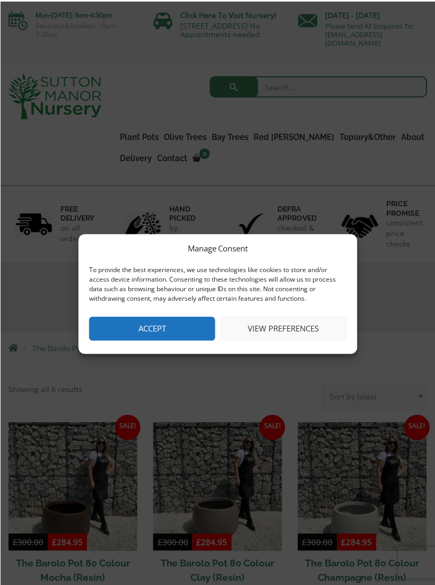
scroll to position [1, 0]
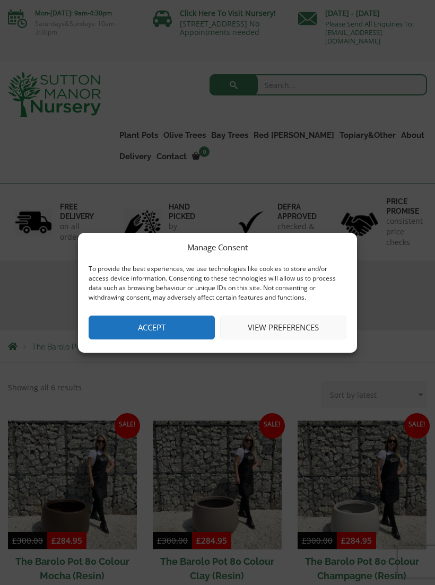
click at [168, 325] on button "Accept" at bounding box center [152, 328] width 126 height 24
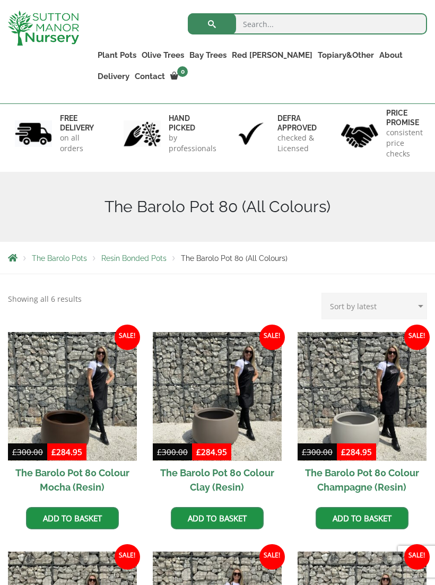
scroll to position [0, 0]
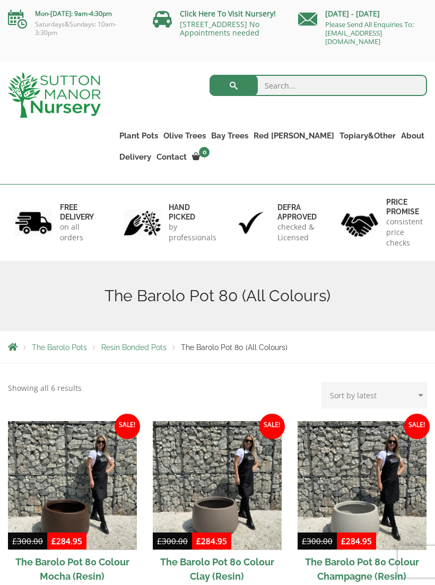
click at [306, 86] on input "search" at bounding box center [319, 85] width 218 height 21
type input "Bowls"
click at [230, 83] on button "submit" at bounding box center [234, 85] width 48 height 21
click at [0, 0] on link "Shallow Bowl Grande" at bounding box center [0, 0] width 0 height 0
click at [377, 170] on ul "Plant Pots Resin Bonded Pots The Milan Pots The Capri Pots The Brunello Pots Th…" at bounding box center [272, 139] width 310 height 70
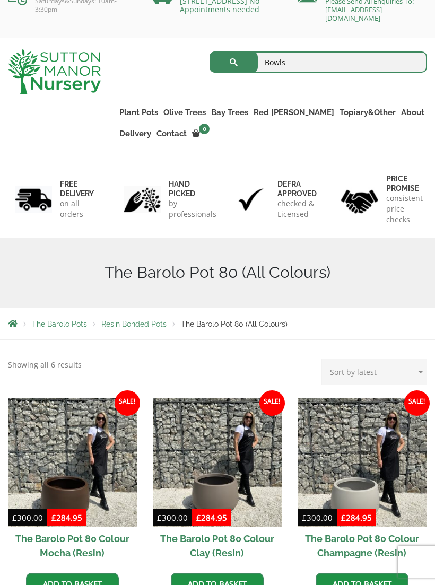
scroll to position [23, 0]
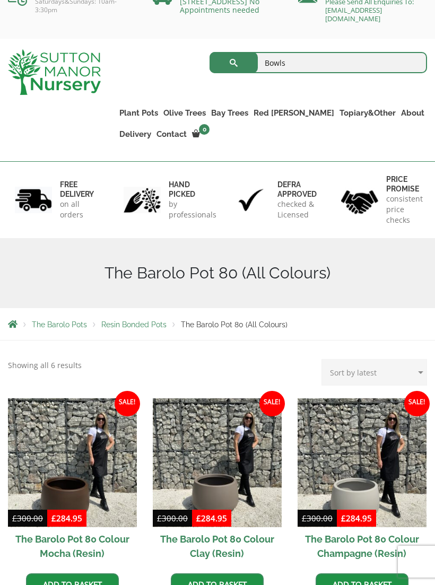
click at [0, 0] on link "Fibre Clay Pots" at bounding box center [0, 0] width 0 height 0
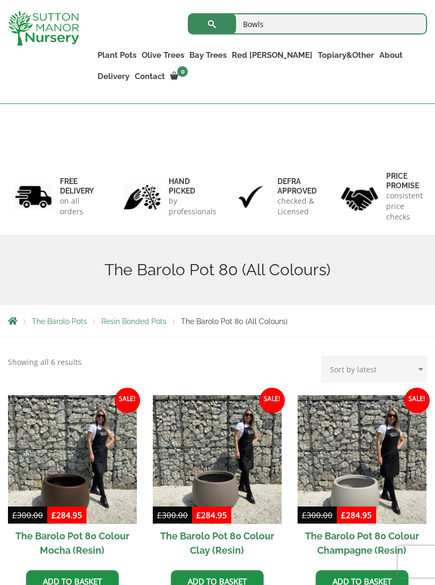
scroll to position [0, 0]
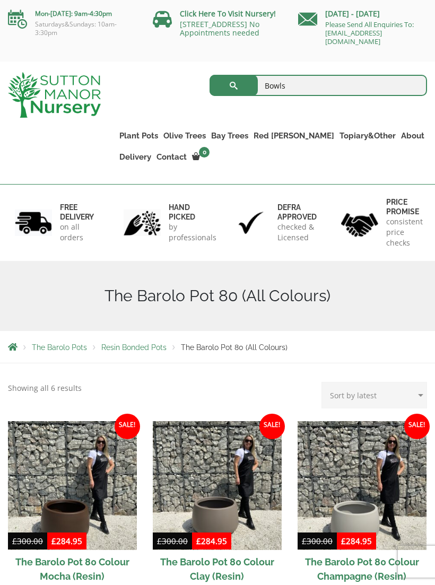
click at [299, 262] on div "The Barolo Pot 80 (All Colours)" at bounding box center [217, 296] width 435 height 70
click at [0, 0] on link "The Rome Bowl" at bounding box center [0, 0] width 0 height 0
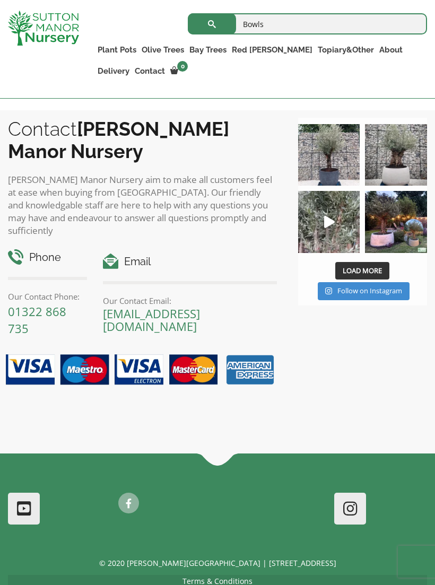
scroll to position [834, 0]
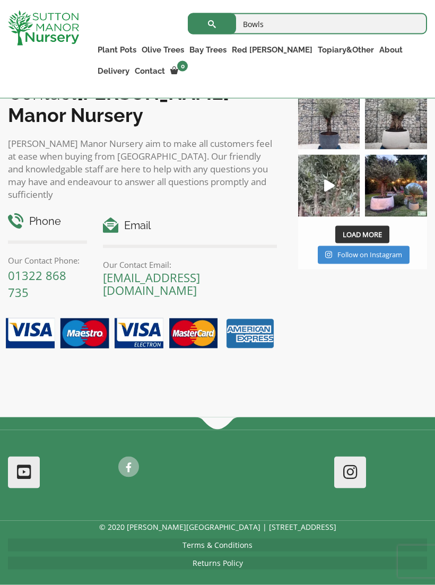
click at [361, 308] on div "Contact [PERSON_NAME][GEOGRAPHIC_DATA][PERSON_NAME] aim to make all customers f…" at bounding box center [217, 246] width 435 height 344
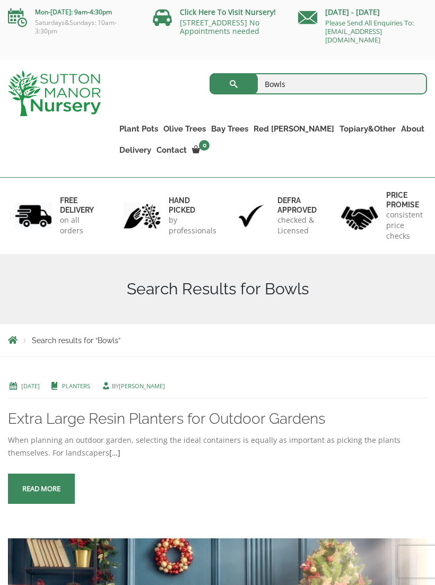
scroll to position [0, 0]
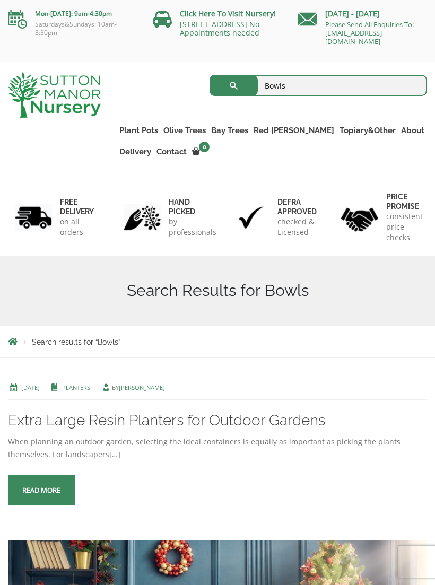
click at [312, 88] on input "Bowls" at bounding box center [319, 85] width 218 height 21
type input "Bowl planters"
click at [234, 92] on button "submit" at bounding box center [234, 85] width 48 height 21
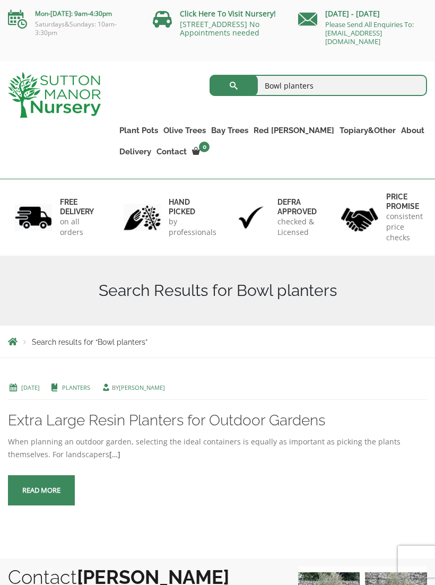
click at [355, 87] on input "Bowl planters" at bounding box center [319, 85] width 218 height 21
type input "B"
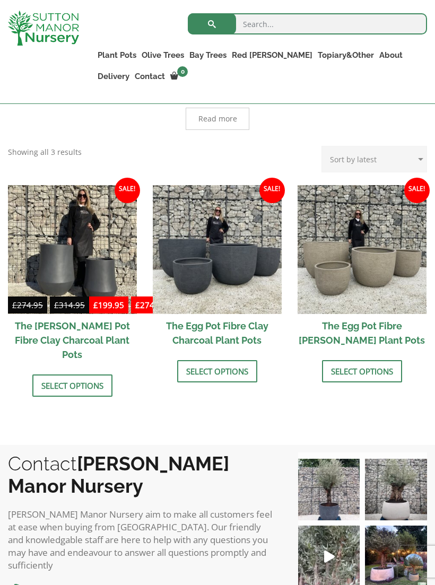
scroll to position [288, 0]
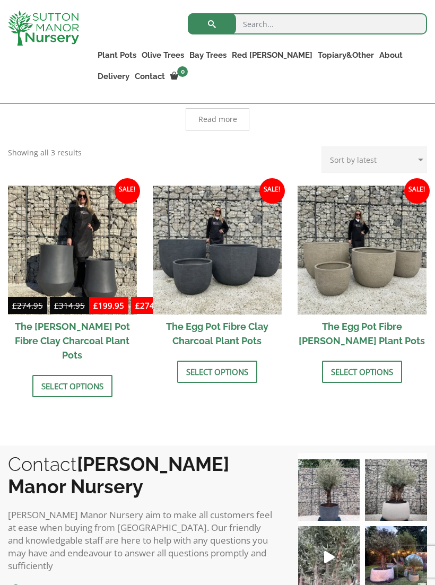
click at [378, 368] on link "Select options" at bounding box center [362, 372] width 80 height 22
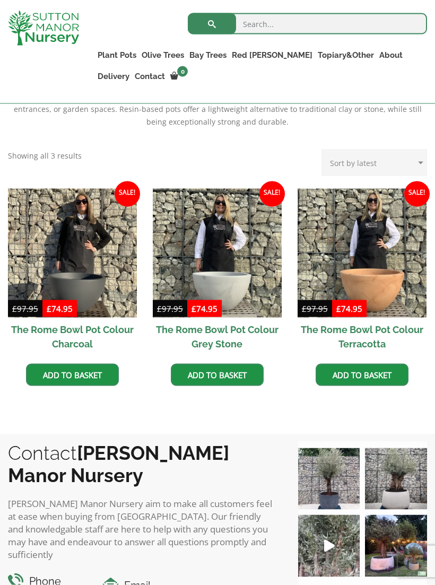
scroll to position [273, 0]
click at [241, 288] on img at bounding box center [217, 252] width 129 height 129
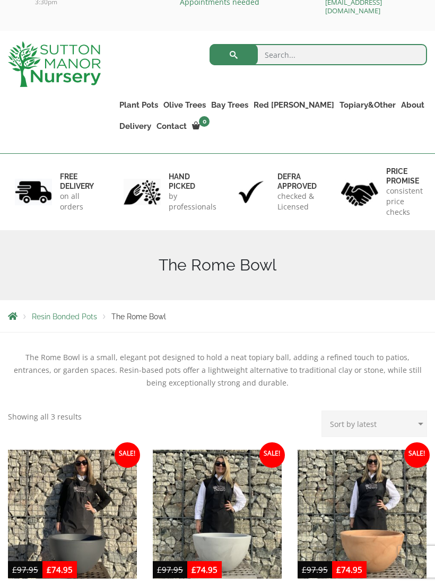
scroll to position [0, 0]
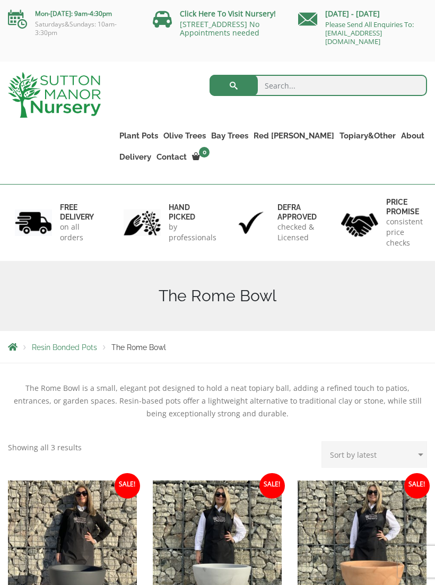
click at [410, 301] on h1 "The Rome Bowl" at bounding box center [217, 296] width 419 height 19
click at [0, 0] on link "The Iron Stone Pots" at bounding box center [0, 0] width 0 height 0
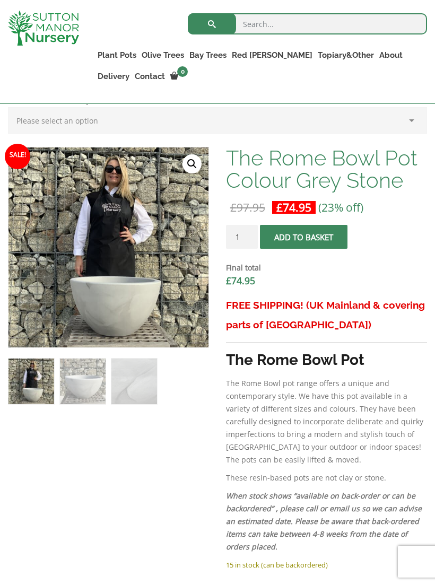
scroll to position [314, 0]
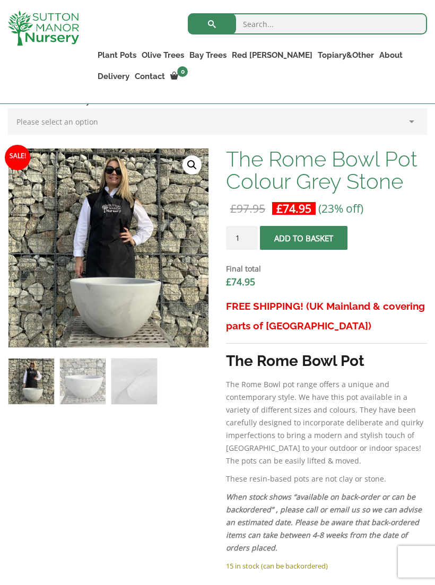
click at [115, 299] on img at bounding box center [273, 414] width 531 height 531
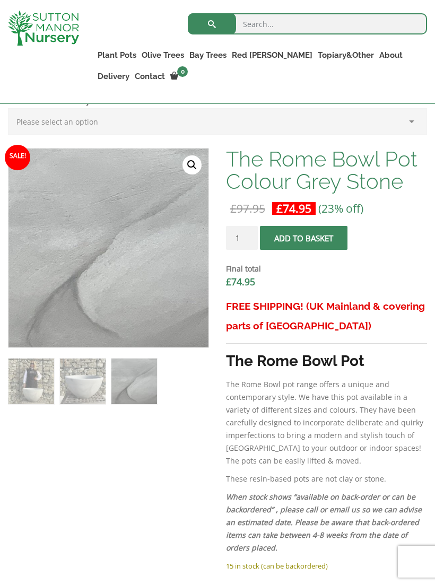
click at [419, 258] on div "Final total £ 74.95" at bounding box center [326, 275] width 201 height 41
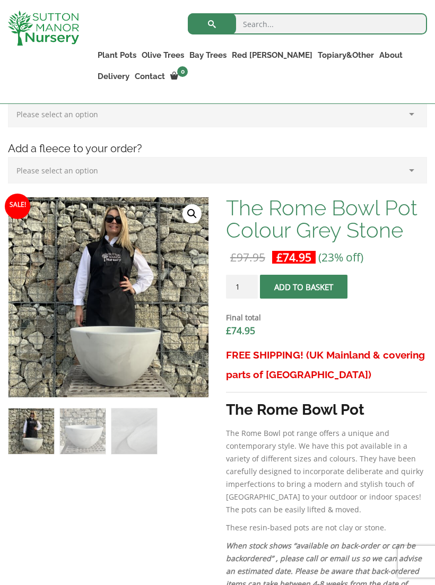
scroll to position [264, 0]
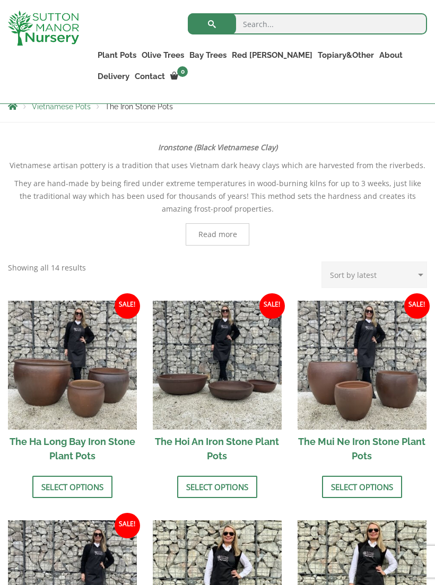
scroll to position [217, 0]
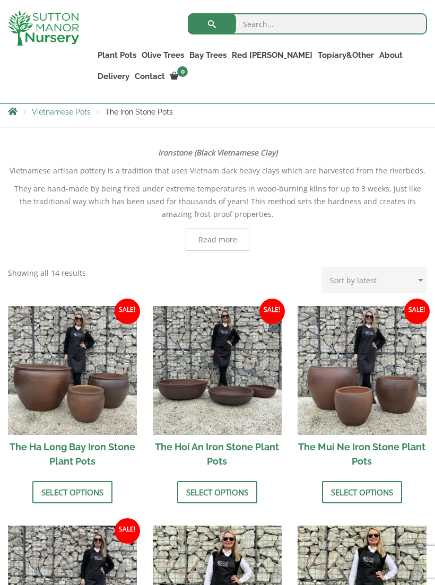
click at [414, 349] on img at bounding box center [362, 370] width 129 height 129
click at [242, 395] on img at bounding box center [217, 370] width 129 height 129
click at [0, 0] on link "Vietnamese Pots" at bounding box center [0, 0] width 0 height 0
click at [0, 0] on link "The Old Stone Pots" at bounding box center [0, 0] width 0 height 0
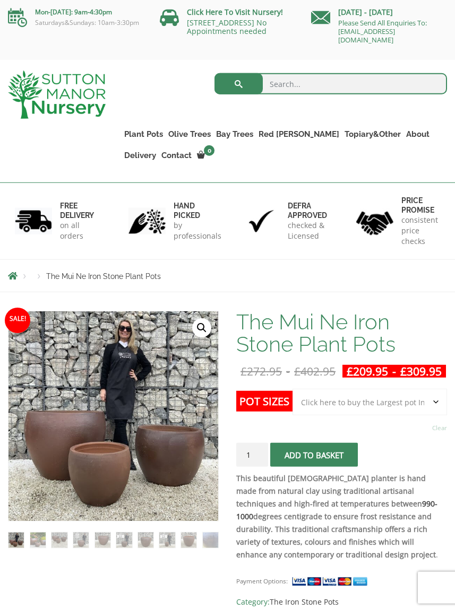
scroll to position [2, 0]
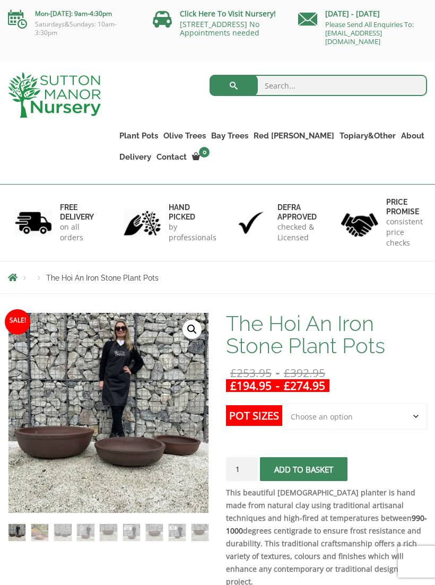
click at [413, 424] on select "Choose an option 3rd to Largest Pot In The Picture 2nd to Largest Pot In The Pi…" at bounding box center [354, 416] width 145 height 27
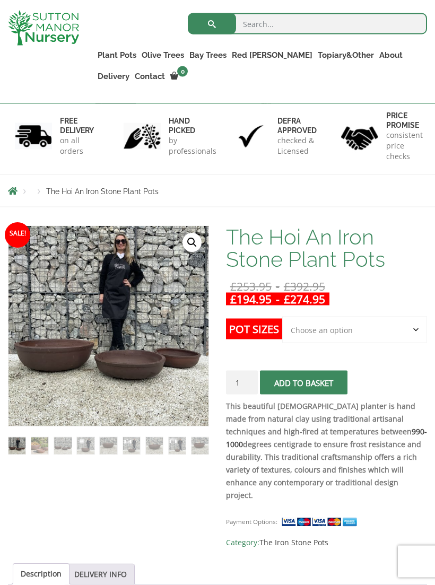
scroll to position [68, 0]
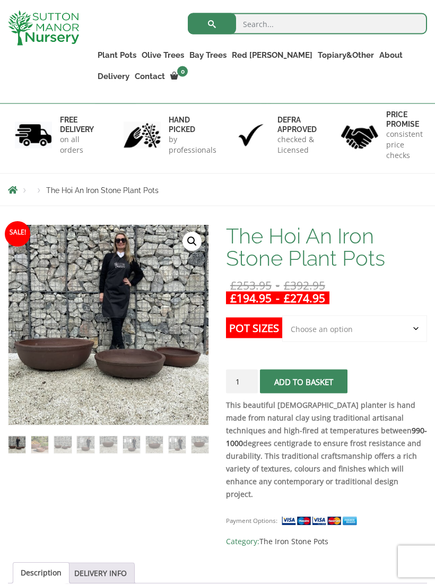
click at [418, 324] on select "Choose an option 3rd to Largest Pot In The Picture 2nd to Largest Pot In The Pi…" at bounding box center [354, 329] width 145 height 27
select select "3rd to Largest Pot In The Picture"
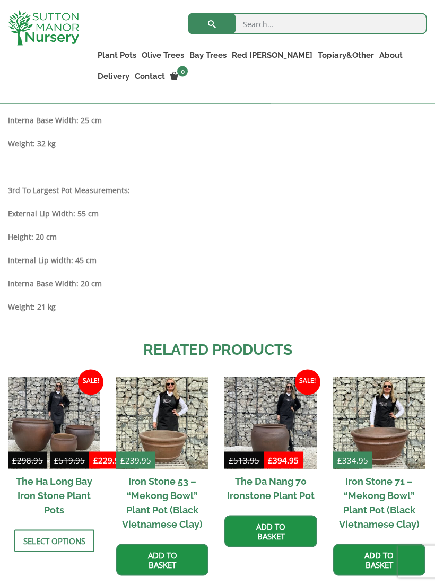
scroll to position [927, 0]
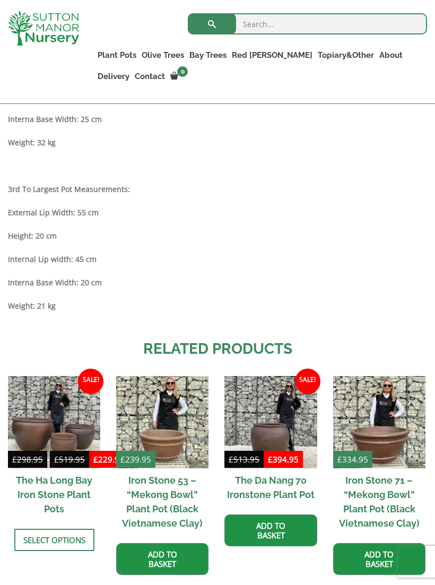
click at [392, 301] on div "Description Pot dimensions/measurements: Please note, these pots are individual…" at bounding box center [217, 47] width 419 height 554
click at [390, 300] on p "Weight: 21 kg" at bounding box center [217, 306] width 419 height 13
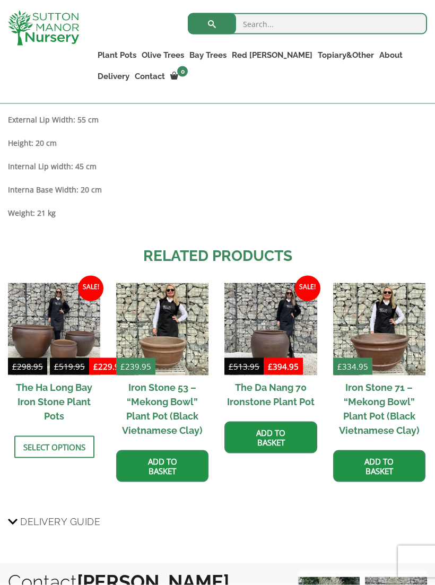
scroll to position [1021, 0]
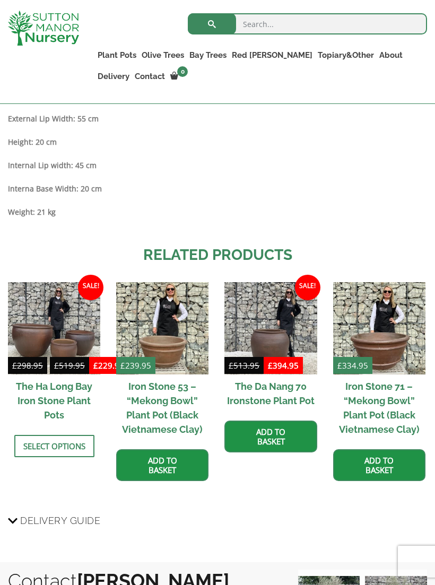
click at [387, 301] on img at bounding box center [379, 328] width 92 height 92
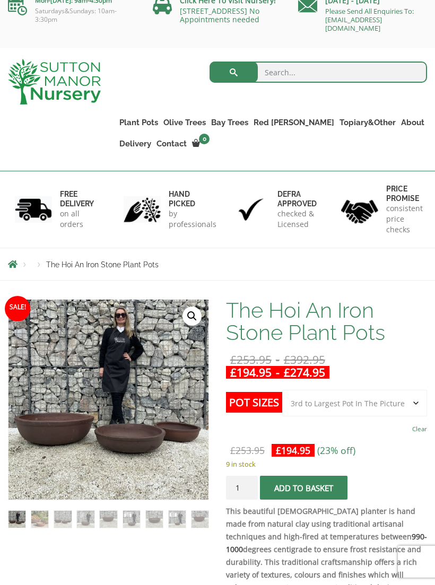
scroll to position [0, 0]
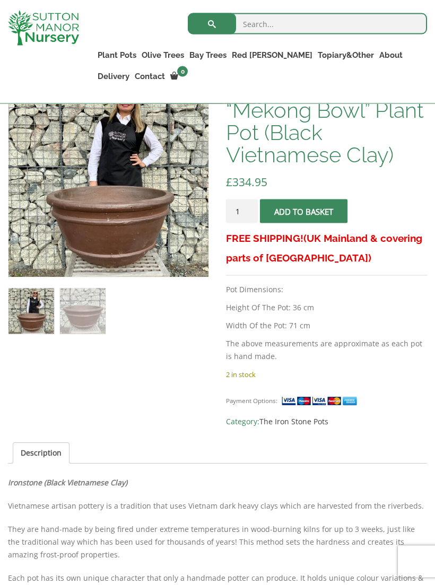
scroll to position [216, 0]
click at [433, 360] on div "🔍 Iron Stone 71 – “Mekong Bowl” Plant Pot (Black Vietnamese Clay) £ 334.95 FREE…" at bounding box center [217, 519] width 435 height 898
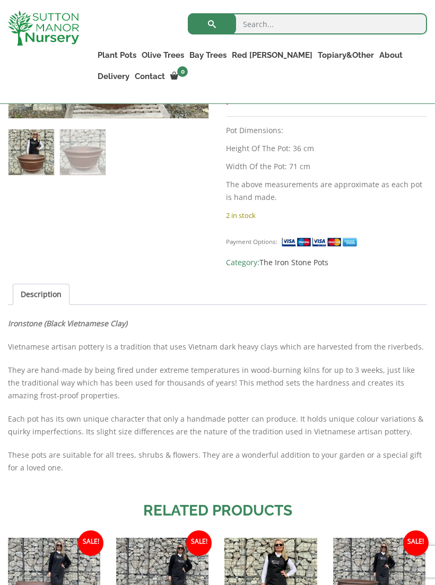
scroll to position [353, 0]
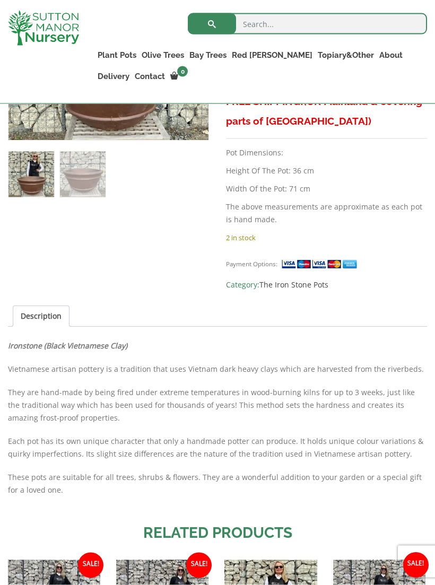
click at [407, 324] on ul "Description" at bounding box center [217, 316] width 419 height 21
click at [401, 348] on p "Ironstone (Black Vietnamese Clay)" at bounding box center [217, 346] width 419 height 13
click at [400, 333] on div "Description Description Ironstone (Black Vietnamese Clay) Vietnamese artisan po…" at bounding box center [217, 406] width 419 height 201
click at [426, 373] on p "Vietnamese artisan pottery is a tradition that uses Vietnam dark heavy clays wh…" at bounding box center [217, 369] width 419 height 13
click at [431, 377] on div "🔍 Iron Stone 71 – “Mekong Bowl” Plant Pot (Black Vietnamese Clay) £ 334.95 FREE…" at bounding box center [217, 381] width 435 height 898
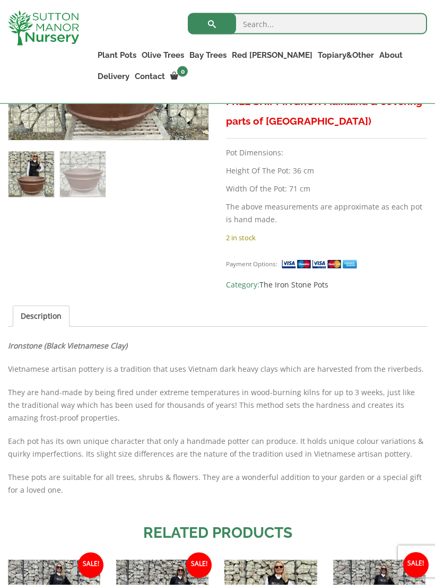
click at [424, 445] on p "Each pot has its own unique character that only a handmade potter can produce. …" at bounding box center [217, 447] width 419 height 25
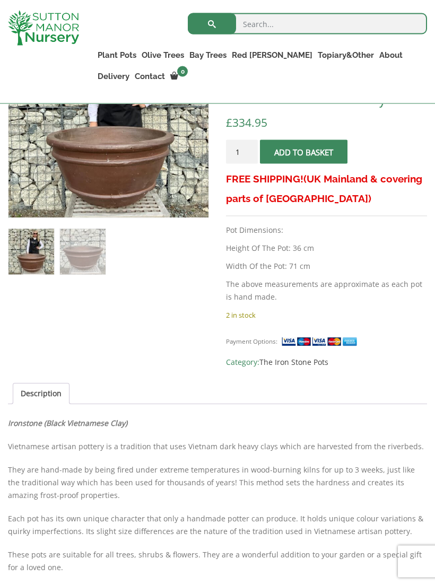
scroll to position [260, 0]
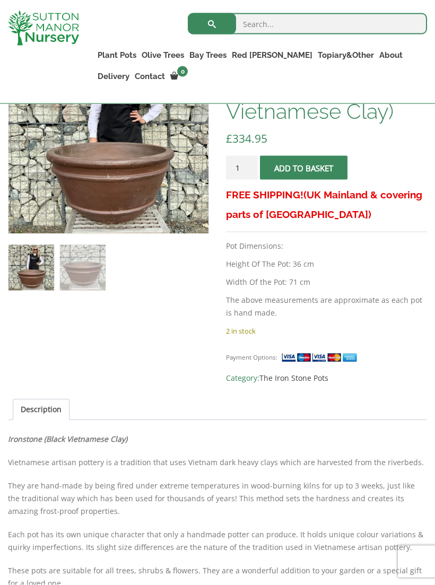
click at [423, 325] on p "2 in stock" at bounding box center [326, 331] width 201 height 13
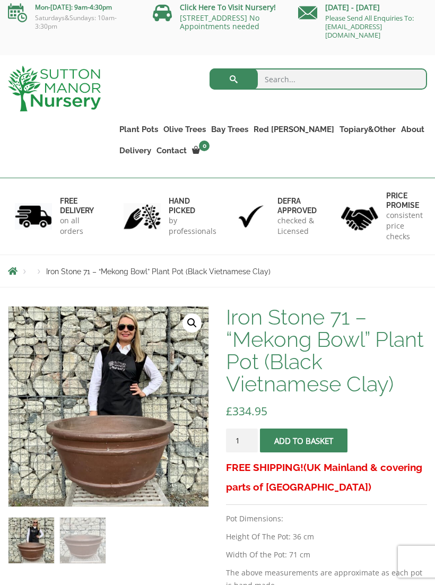
scroll to position [0, 0]
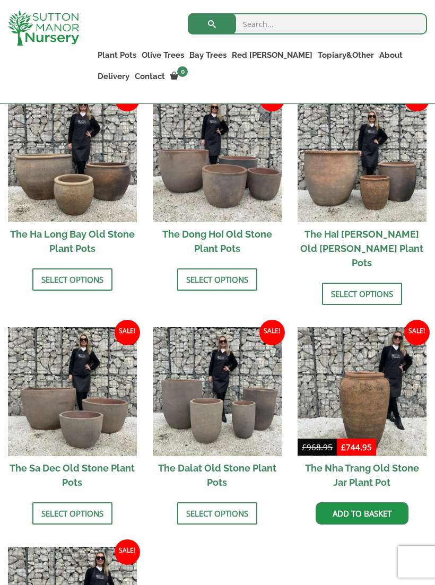
scroll to position [422, 0]
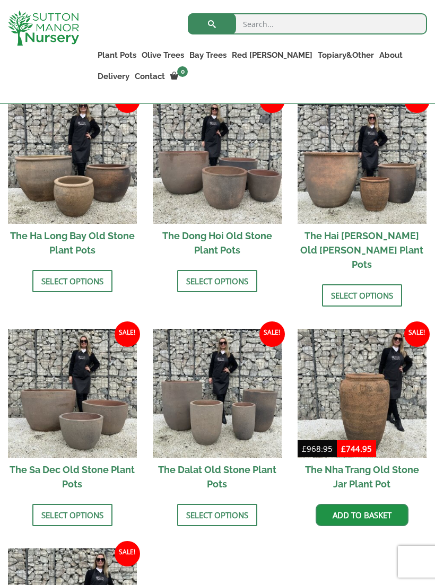
click at [68, 396] on img at bounding box center [72, 393] width 129 height 129
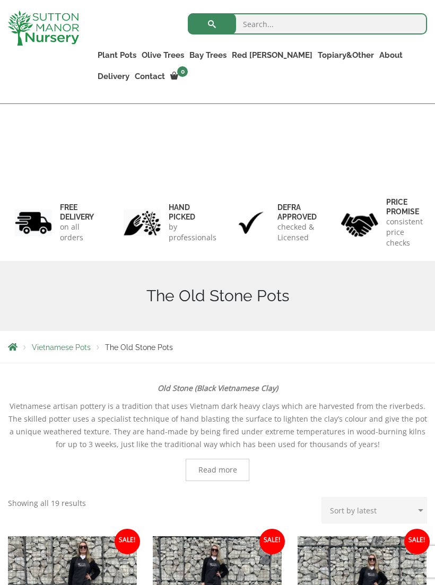
scroll to position [440, 0]
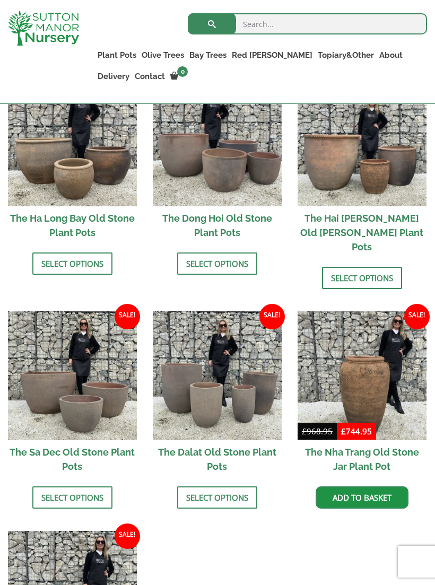
click at [246, 166] on img at bounding box center [217, 141] width 129 height 129
click at [96, 393] on img at bounding box center [72, 376] width 129 height 129
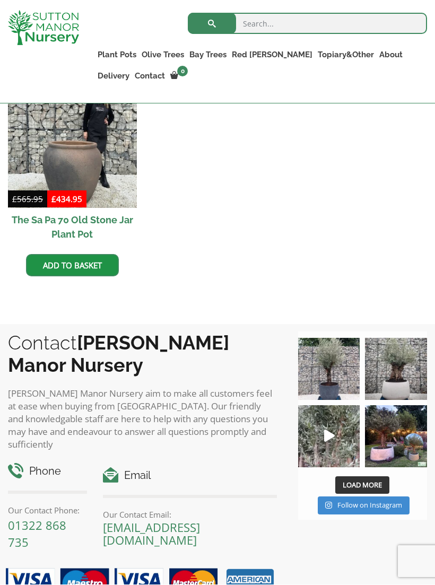
scroll to position [918, 0]
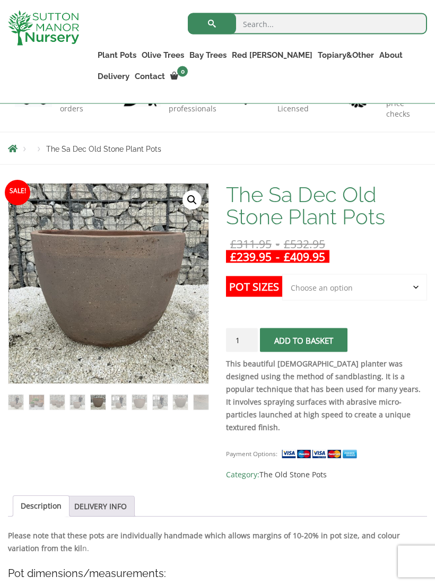
scroll to position [108, 0]
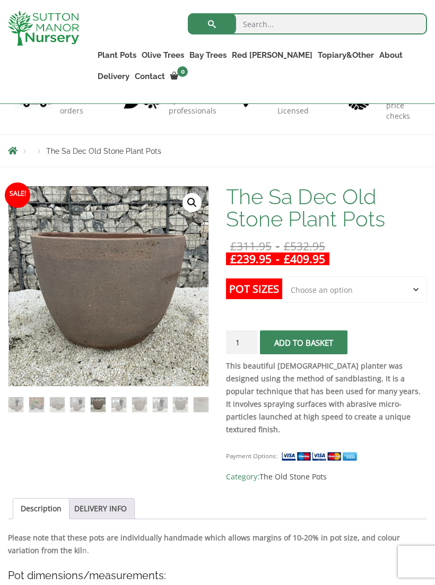
click at [194, 210] on link "🔍" at bounding box center [192, 202] width 19 height 19
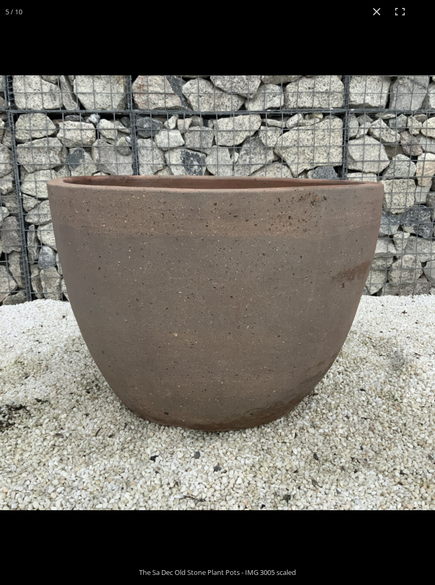
click at [370, 14] on button "Close (Esc)" at bounding box center [376, 11] width 23 height 23
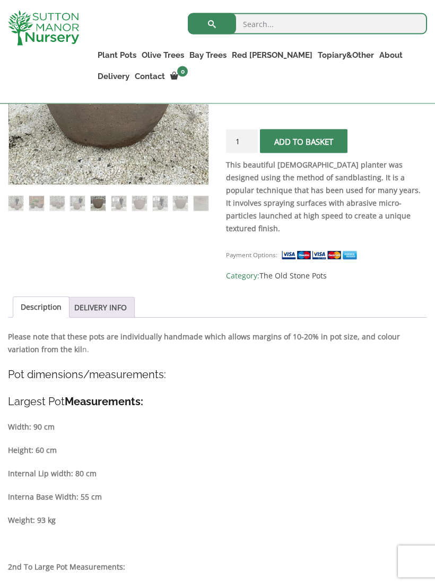
scroll to position [306, 0]
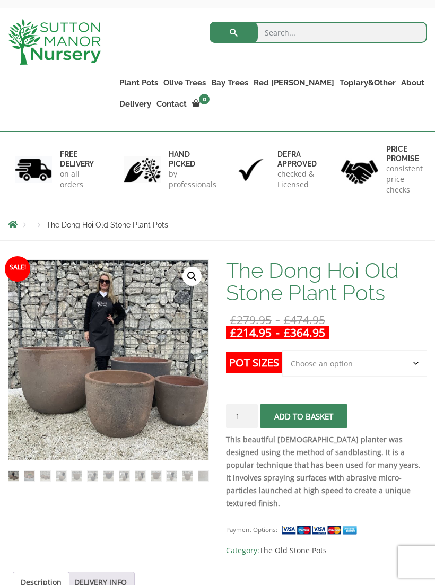
scroll to position [53, 0]
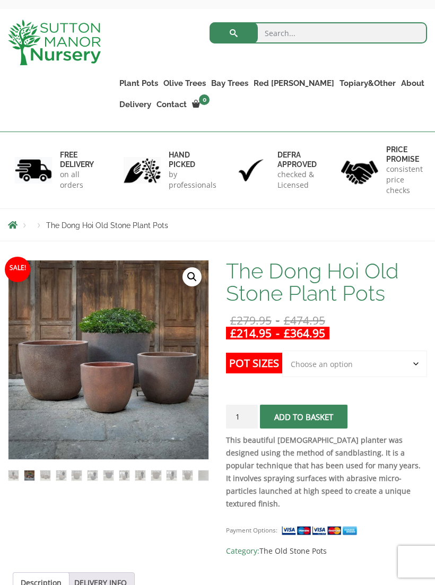
click at [152, 395] on img at bounding box center [273, 526] width 531 height 531
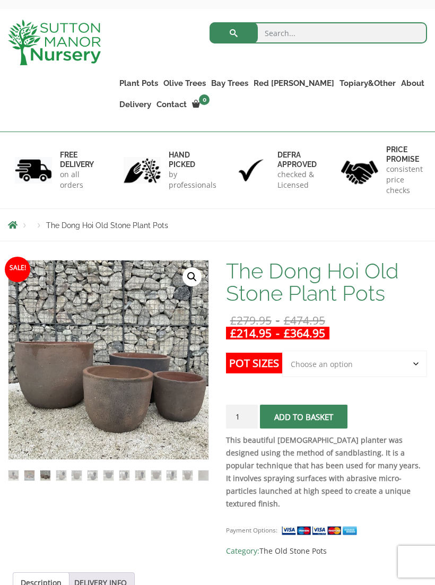
click at [103, 357] on img at bounding box center [273, 526] width 531 height 531
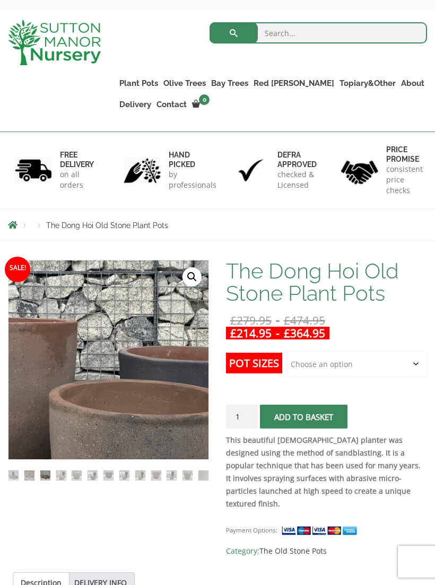
click at [195, 275] on link "🔍" at bounding box center [192, 276] width 19 height 19
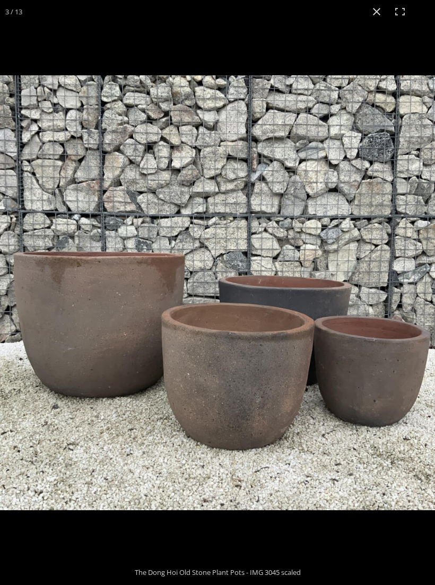
click at [376, 15] on button "Close (Esc)" at bounding box center [376, 11] width 23 height 23
